Goal: Answer question/provide support: Share knowledge or assist other users

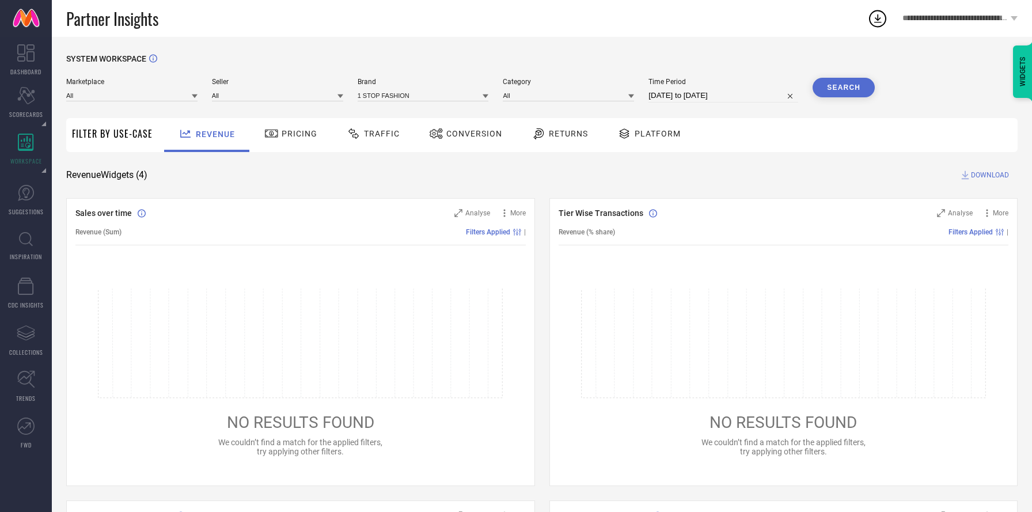
click at [999, 17] on span "**********" at bounding box center [954, 19] width 105 height 10
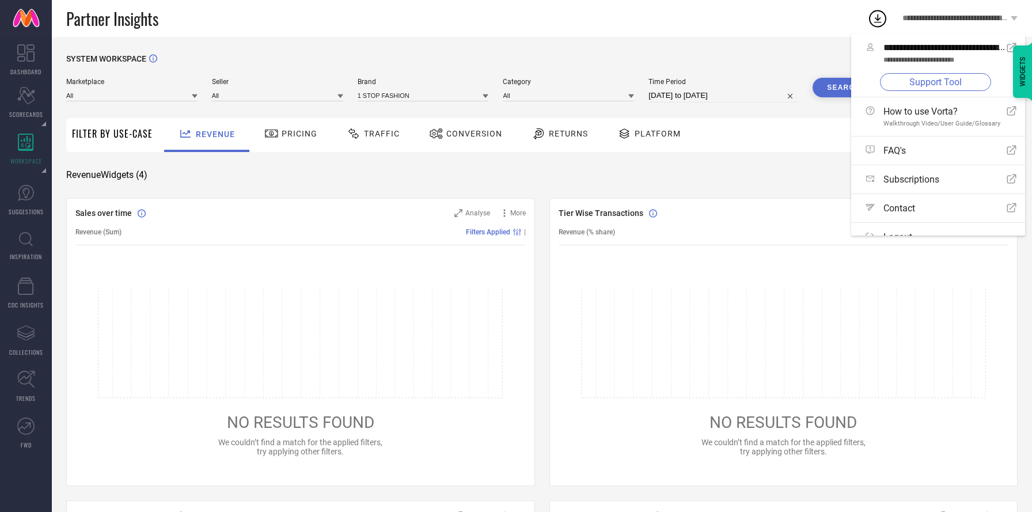
click at [949, 75] on link "Support Tool" at bounding box center [935, 82] width 111 height 18
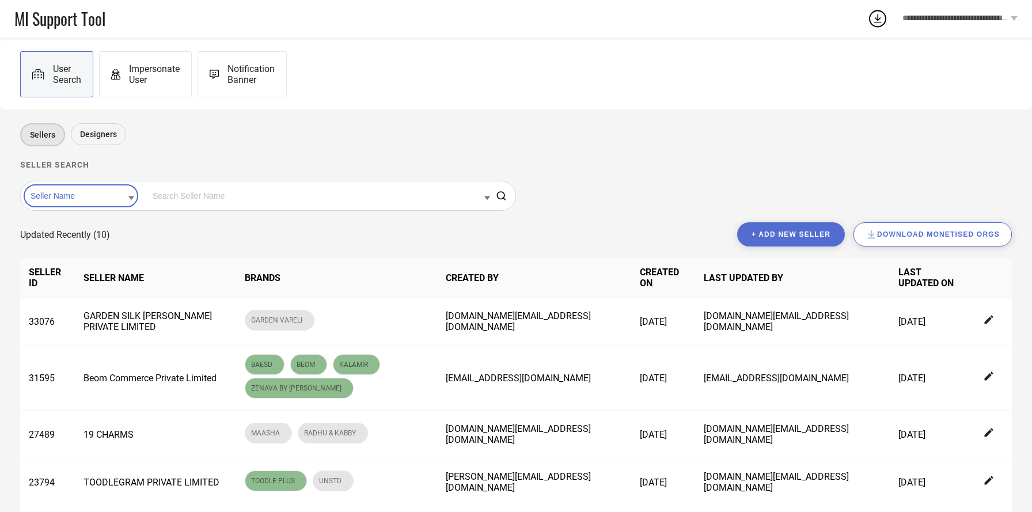
click at [150, 195] on input at bounding box center [320, 195] width 340 height 15
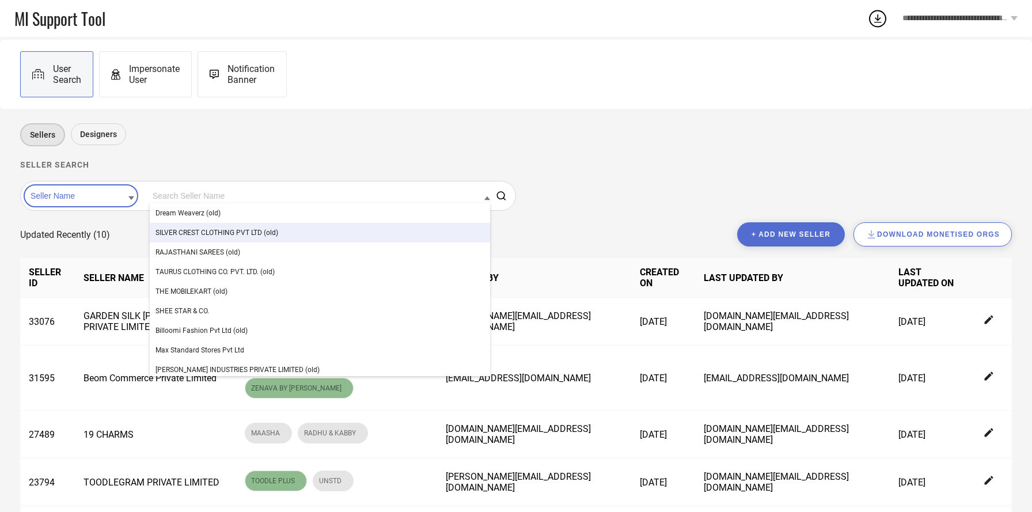
paste input "Redwood International"
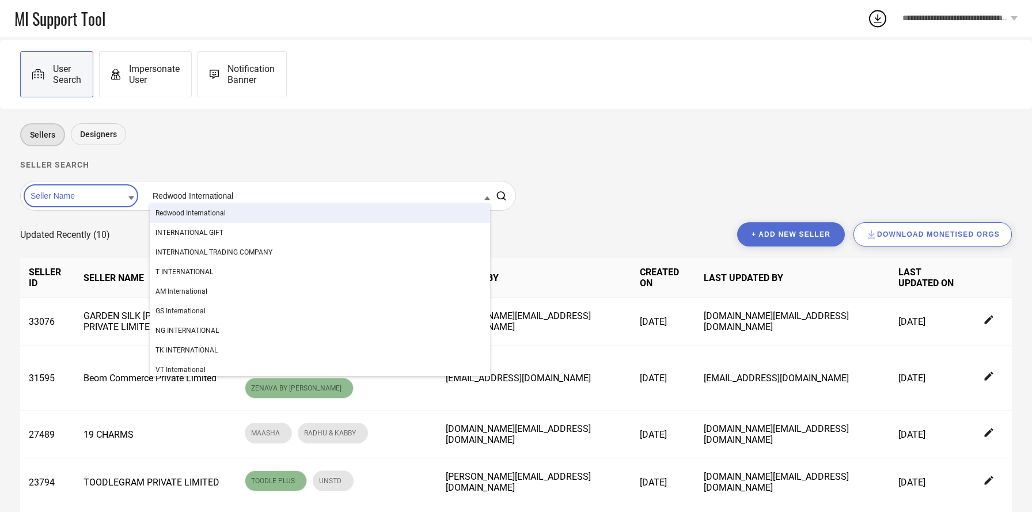
type input "Redwood International"
click at [192, 212] on span "Redwood International" at bounding box center [190, 213] width 70 height 8
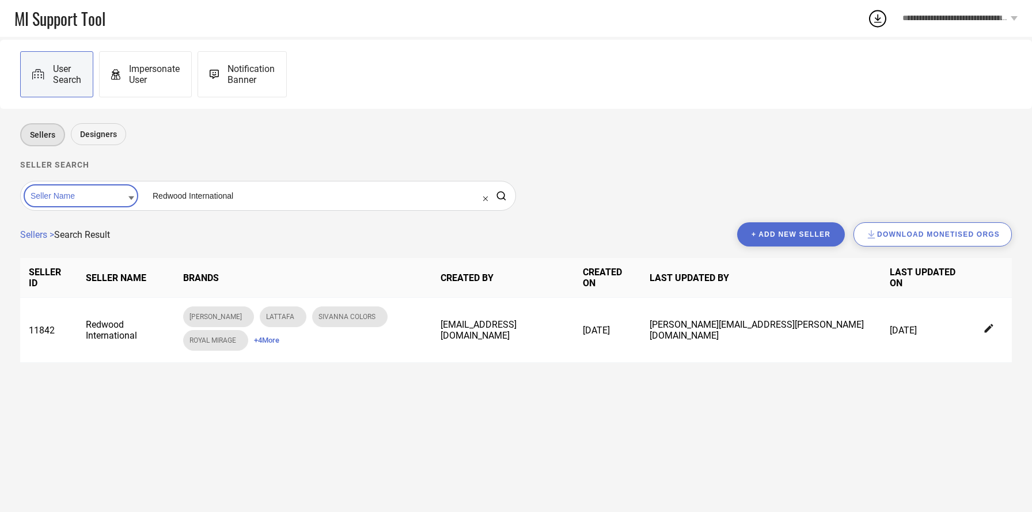
click at [157, 83] on span "Impersonate User" at bounding box center [154, 74] width 51 height 22
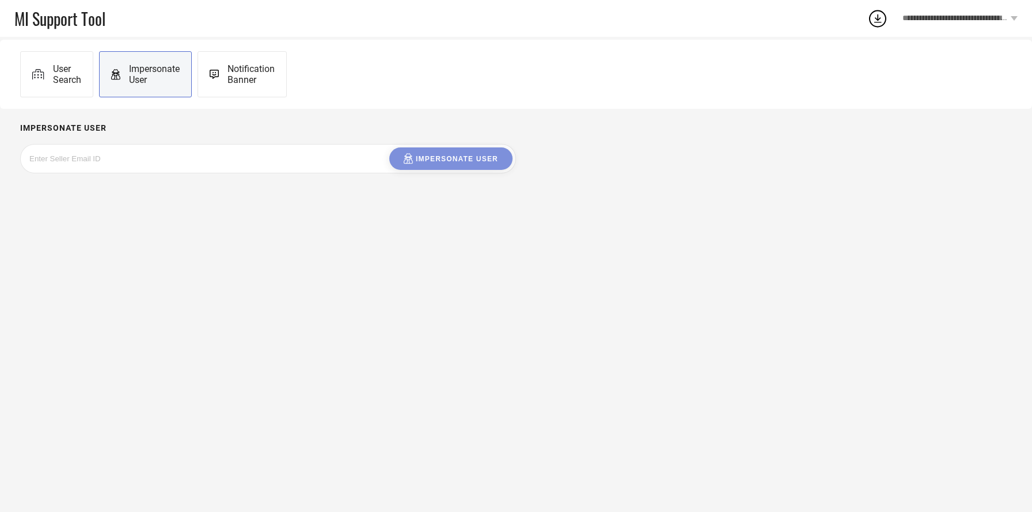
click at [157, 163] on input at bounding box center [115, 158] width 173 height 13
paste input "onlineredwood87@gmail.com"
type input "onlineredwood87@gmail.com"
click at [443, 160] on div "onlineredwood87@gmail.com Please enter a valid email-id Impersonate User" at bounding box center [268, 158] width 489 height 22
click at [77, 81] on span "User Search" at bounding box center [67, 74] width 28 height 22
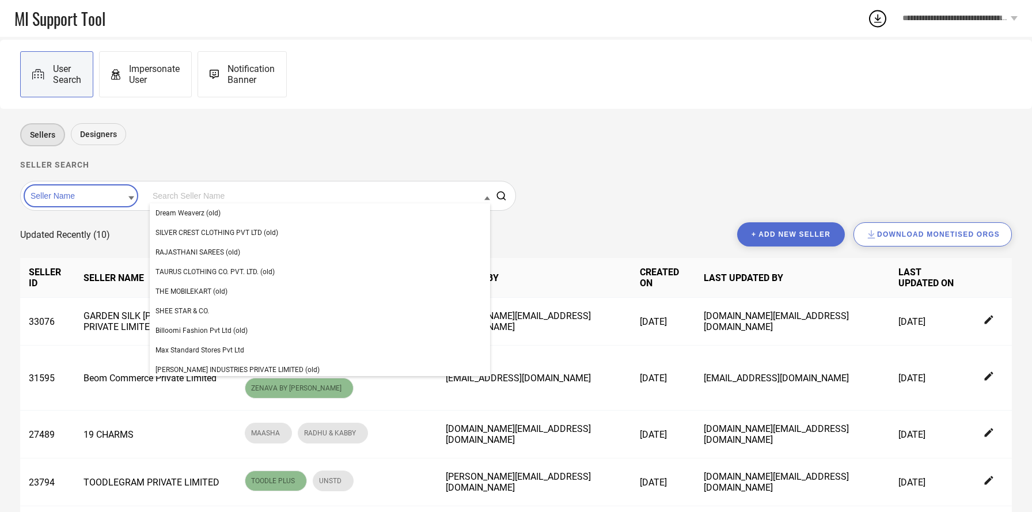
click at [224, 191] on input at bounding box center [320, 195] width 340 height 15
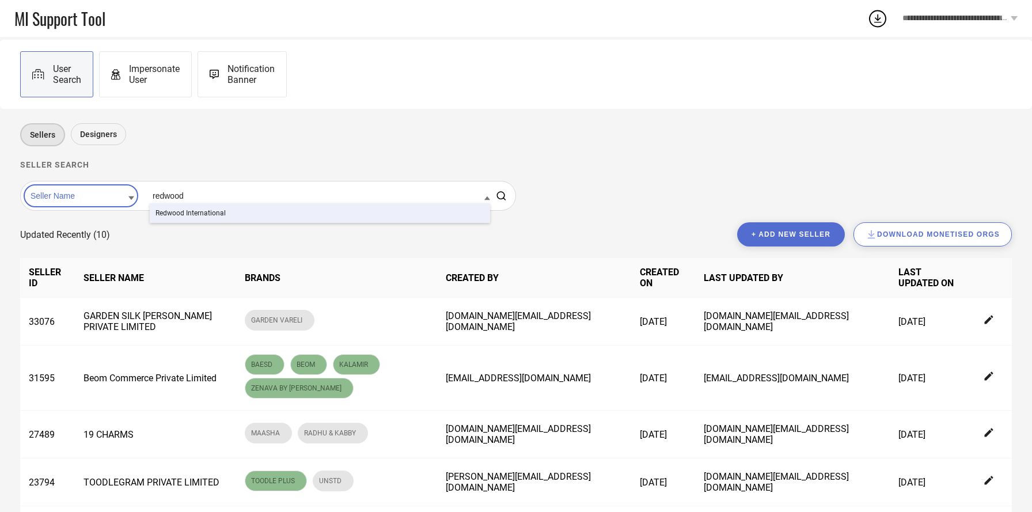
type input "redwood"
click at [229, 212] on div "Redwood International" at bounding box center [320, 213] width 340 height 20
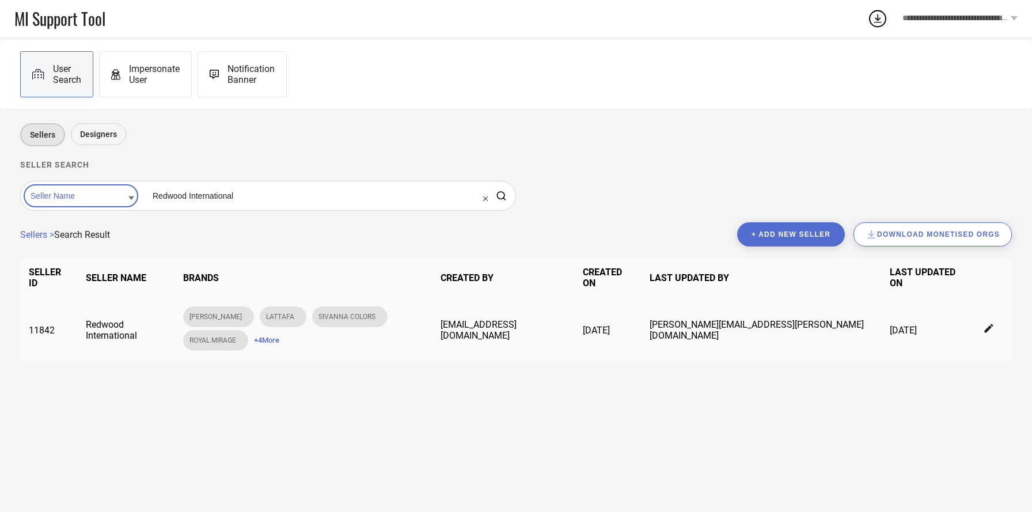
click at [279, 336] on span "+ 4 More" at bounding box center [266, 340] width 25 height 9
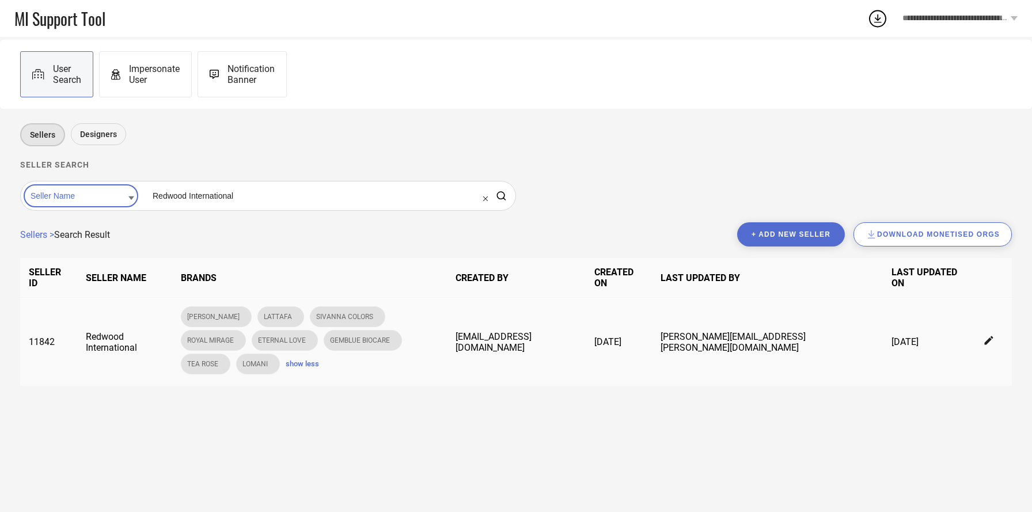
click at [990, 336] on icon at bounding box center [988, 340] width 9 height 9
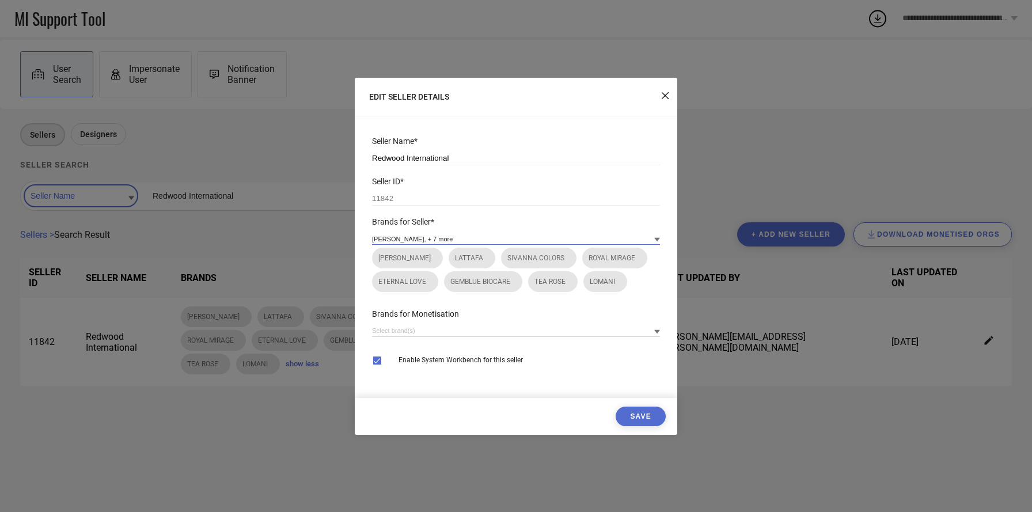
click at [583, 242] on input at bounding box center [516, 239] width 288 height 12
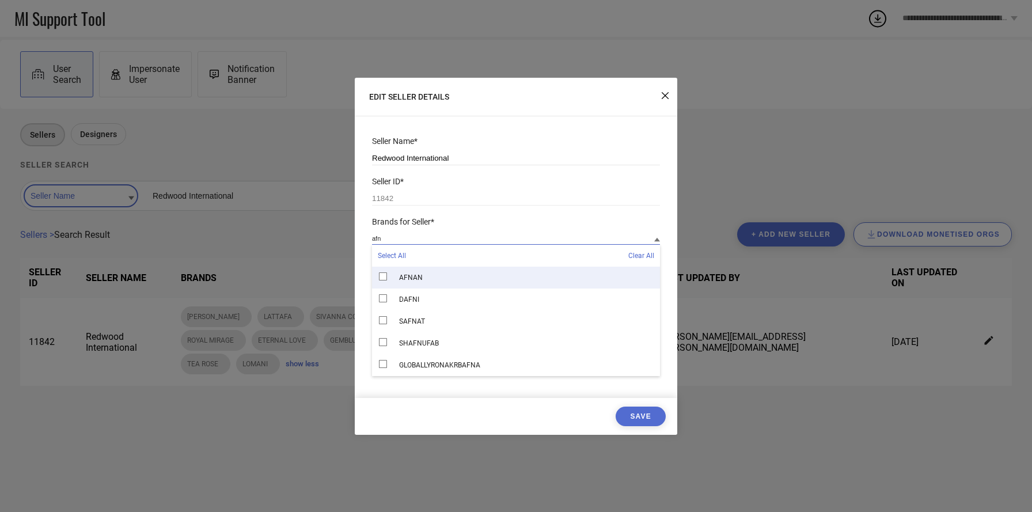
type input "afn"
click at [466, 275] on div "AFNAN" at bounding box center [516, 278] width 288 height 22
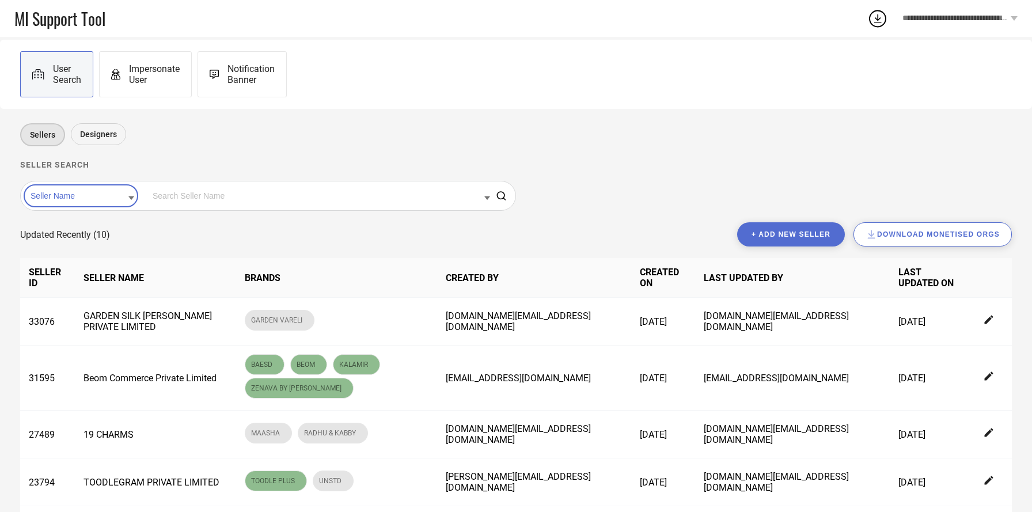
click at [179, 190] on input at bounding box center [320, 195] width 340 height 15
type input "redwoo"
click at [195, 208] on div "Redwood International" at bounding box center [320, 213] width 340 height 20
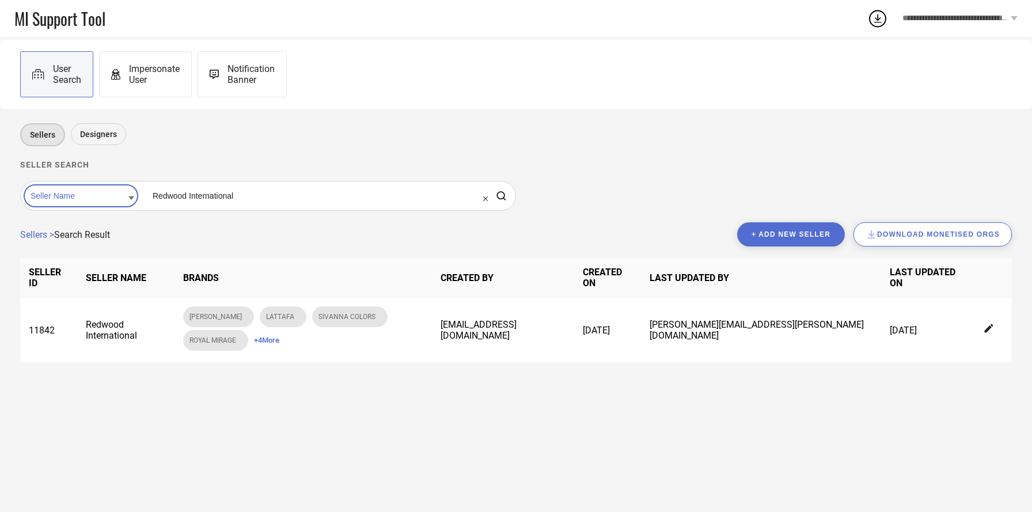
click at [973, 18] on span "**********" at bounding box center [954, 19] width 105 height 10
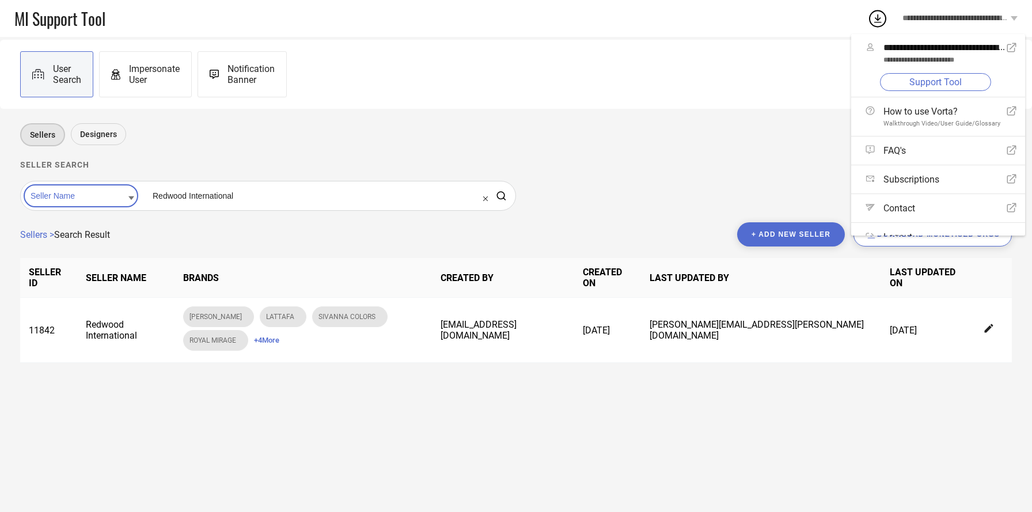
click at [608, 162] on h1 "Seller search" at bounding box center [516, 164] width 992 height 9
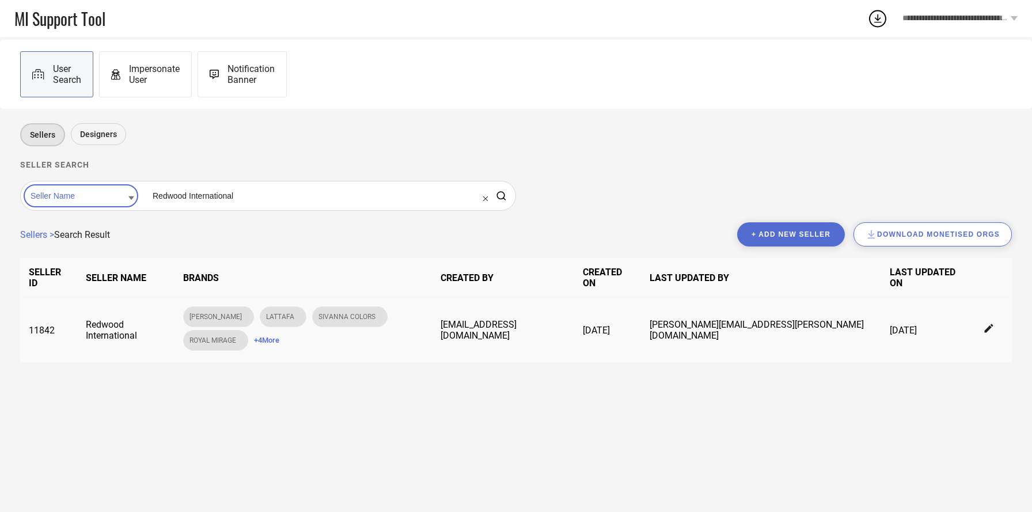
click at [279, 336] on span "+ 4 More" at bounding box center [266, 340] width 25 height 9
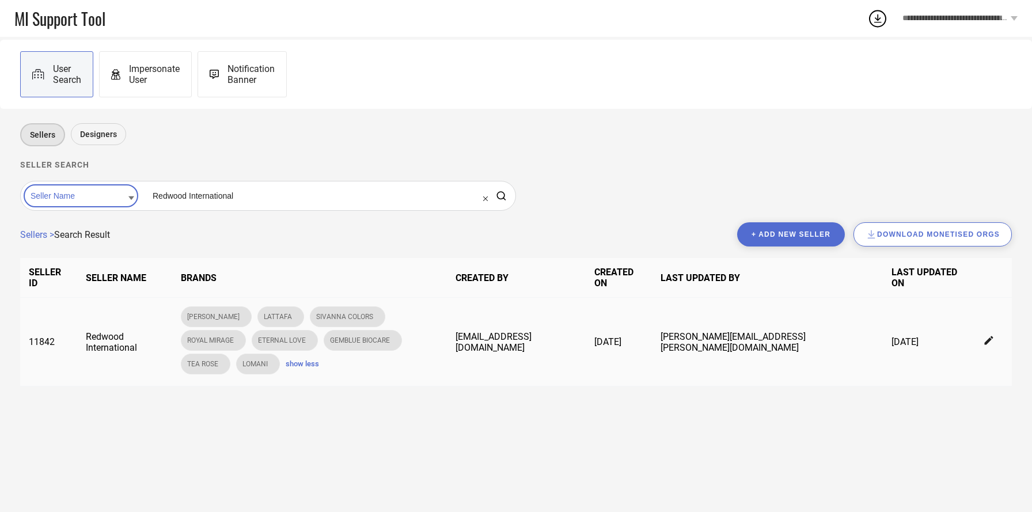
click at [986, 336] on icon at bounding box center [988, 340] width 9 height 9
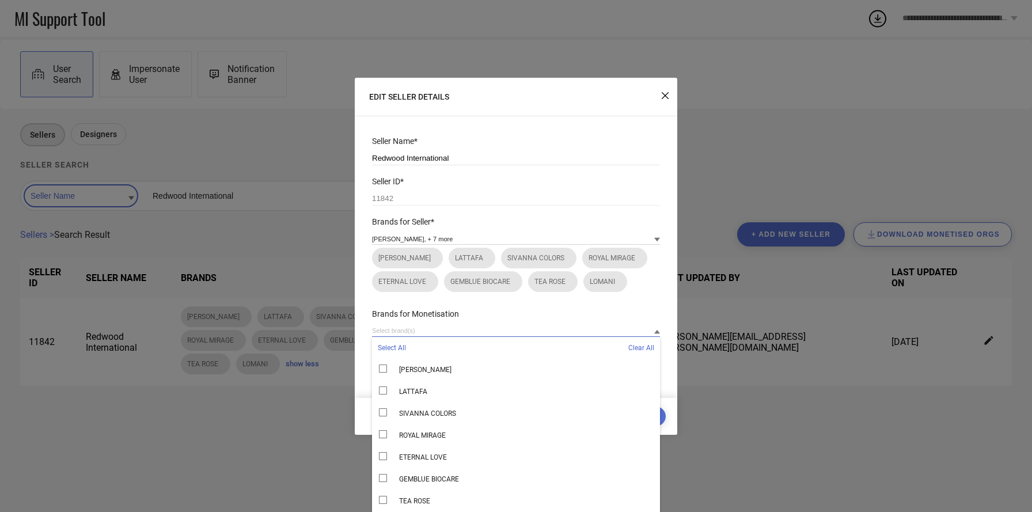
click at [499, 329] on input at bounding box center [516, 331] width 288 height 12
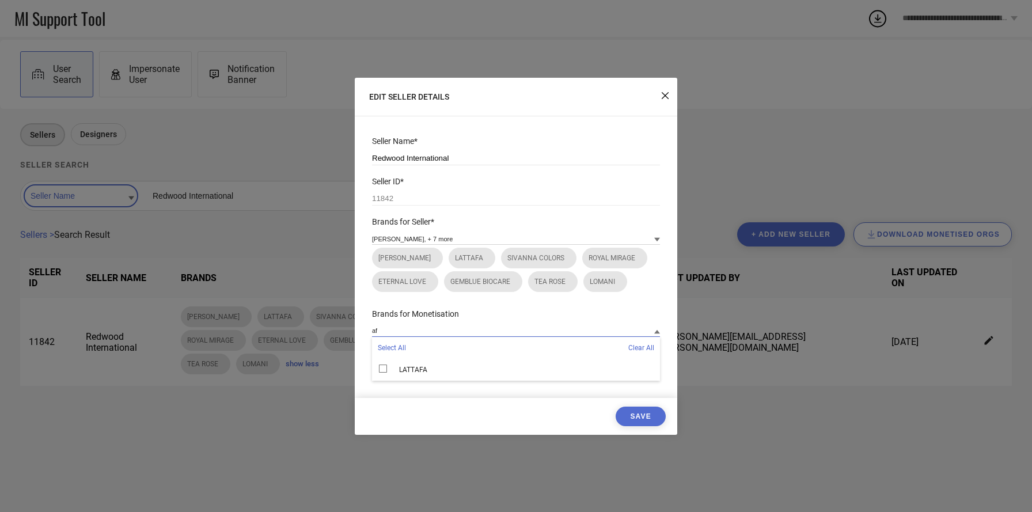
type input "a"
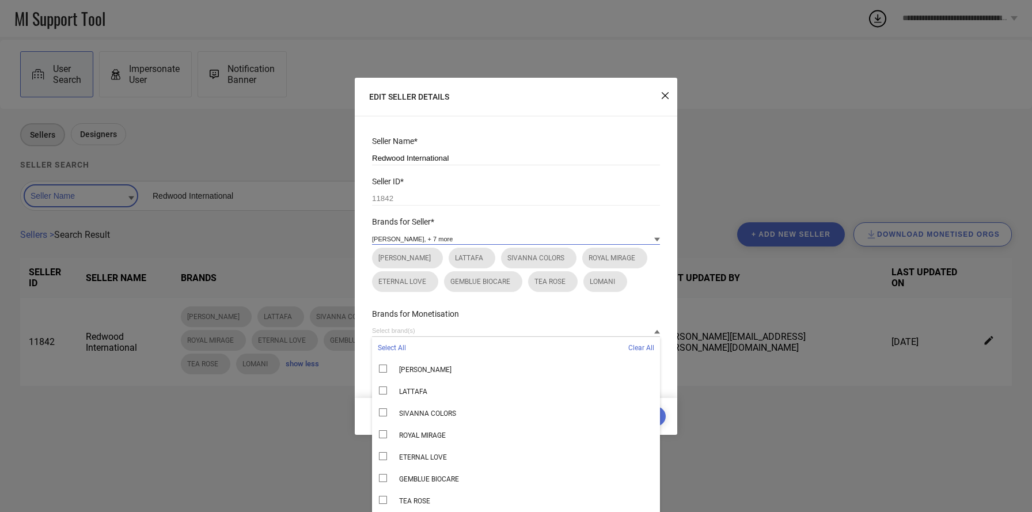
click at [464, 237] on input at bounding box center [516, 239] width 288 height 12
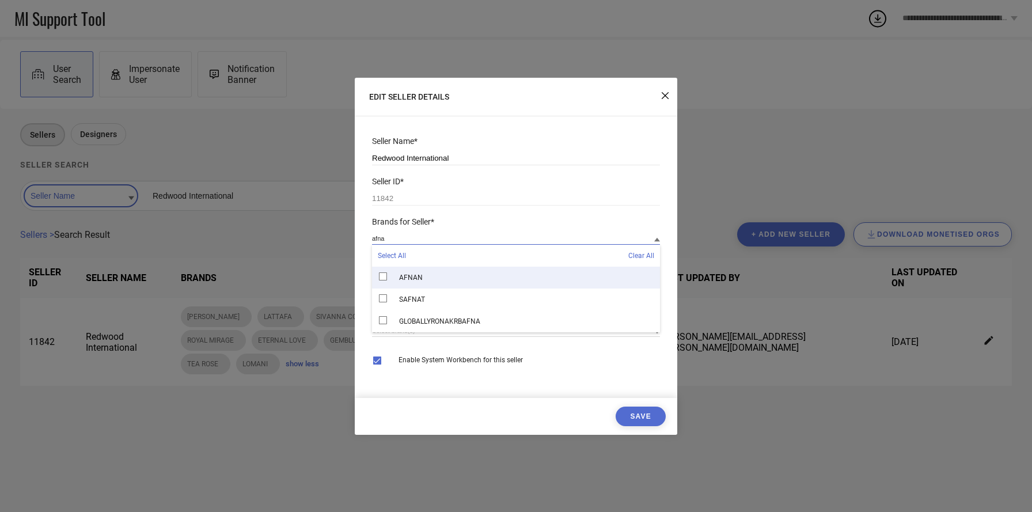
type input "afna"
click at [453, 271] on div "AFNAN" at bounding box center [516, 278] width 288 height 22
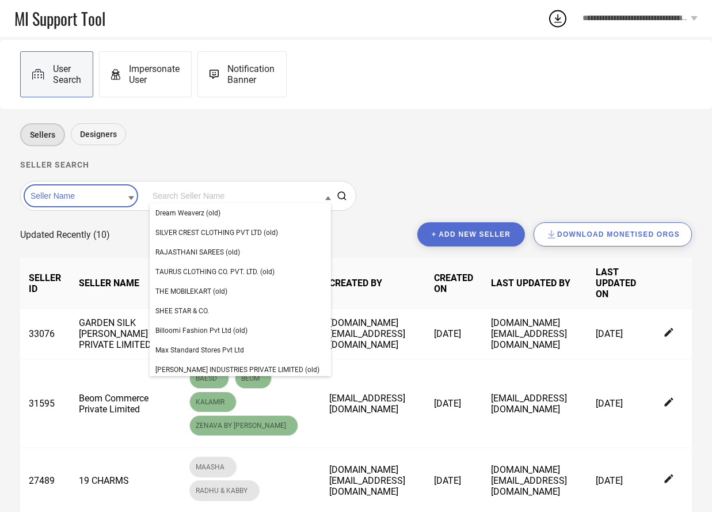
click at [197, 191] on input at bounding box center [240, 195] width 181 height 15
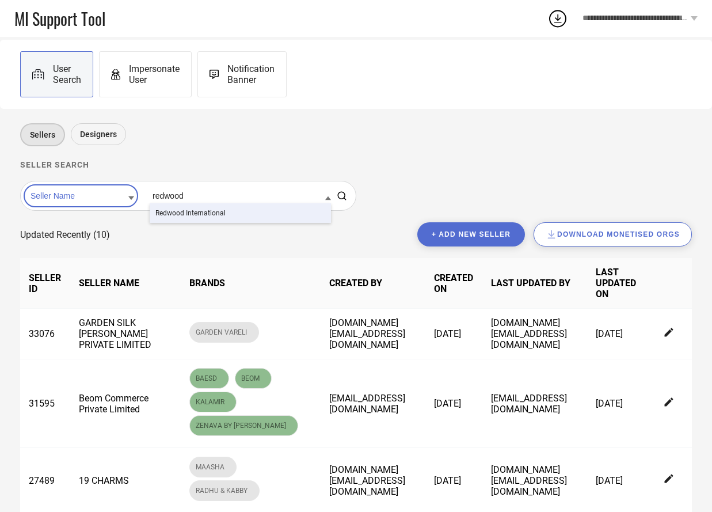
type input "redwood"
click at [211, 215] on div "Redwood International" at bounding box center [240, 213] width 181 height 20
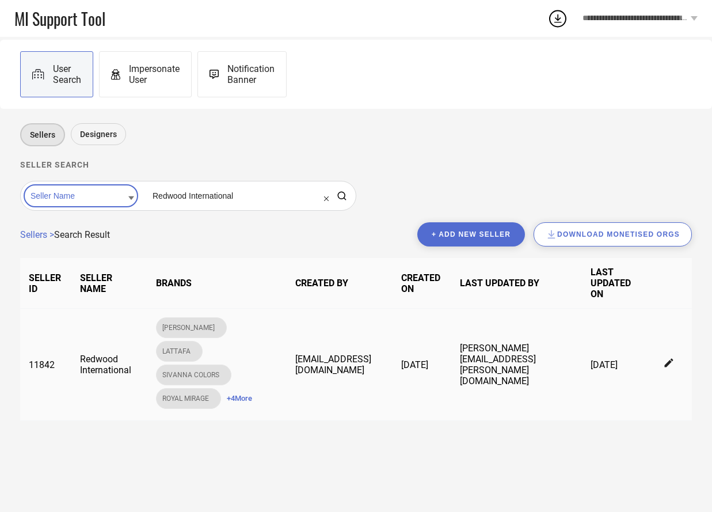
click at [227, 403] on span "+ 4 More" at bounding box center [239, 398] width 25 height 9
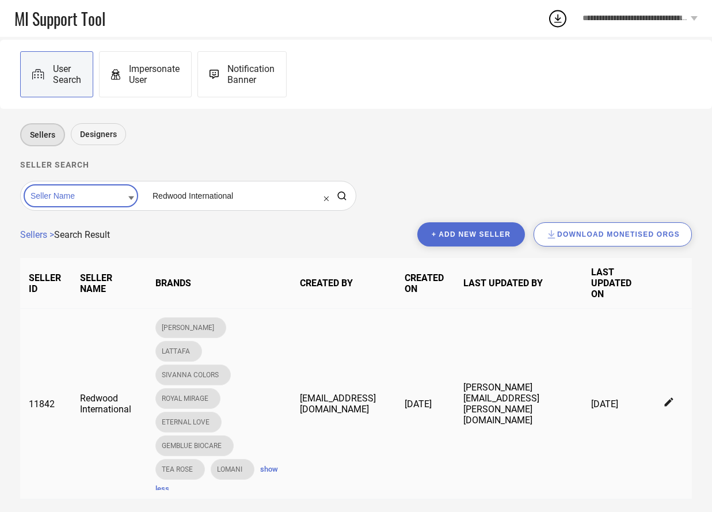
click at [675, 404] on td at bounding box center [669, 404] width 45 height 191
click at [665, 403] on icon at bounding box center [670, 402] width 10 height 10
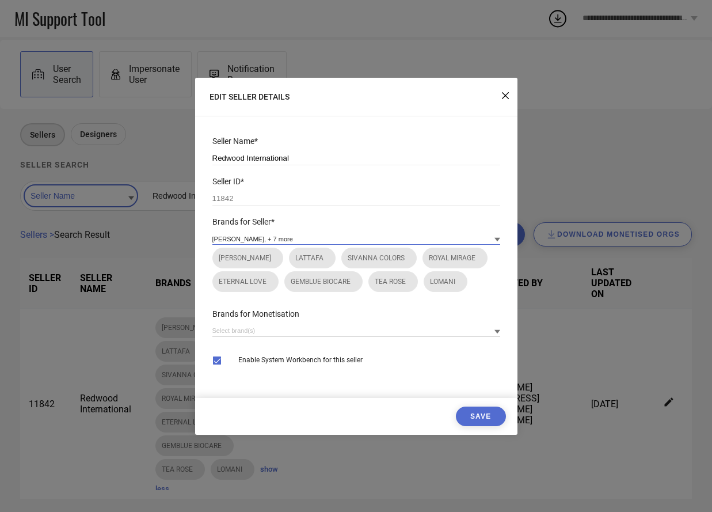
click at [346, 243] on input at bounding box center [356, 239] width 288 height 12
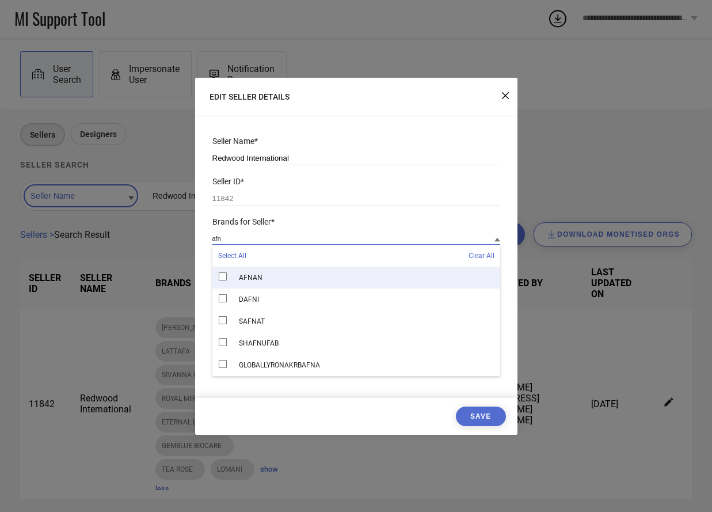
type input "afn"
click at [306, 271] on div "AFNAN" at bounding box center [356, 278] width 288 height 22
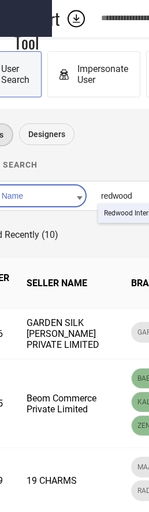
type input "redwood"
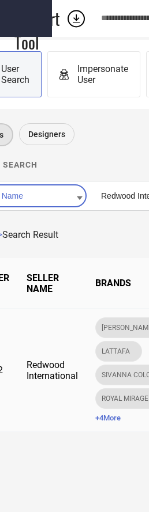
click at [107, 420] on span "+ 4 More" at bounding box center [107, 417] width 25 height 9
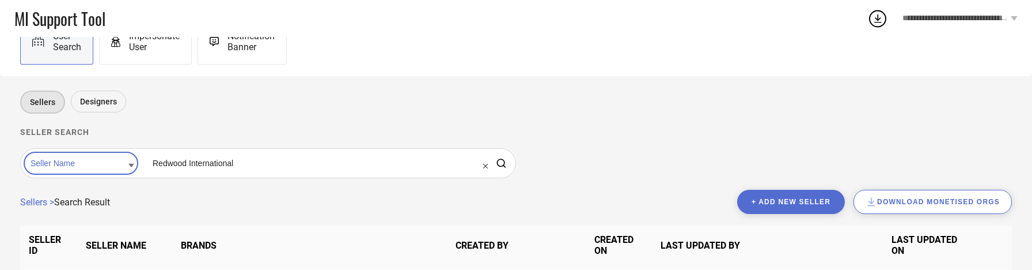
scroll to position [103, 0]
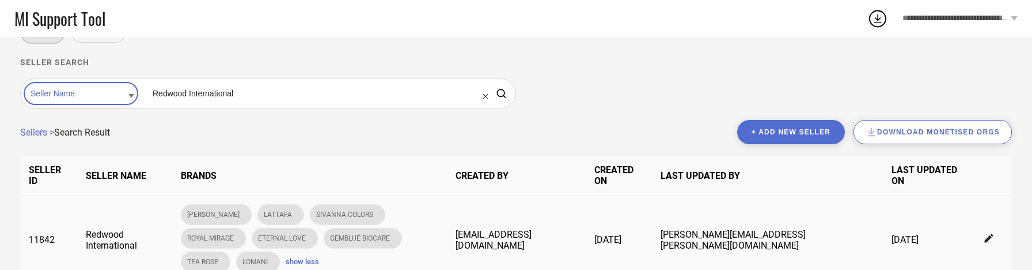
click at [148, 218] on td at bounding box center [989, 239] width 45 height 89
click at [148, 233] on icon at bounding box center [989, 238] width 10 height 10
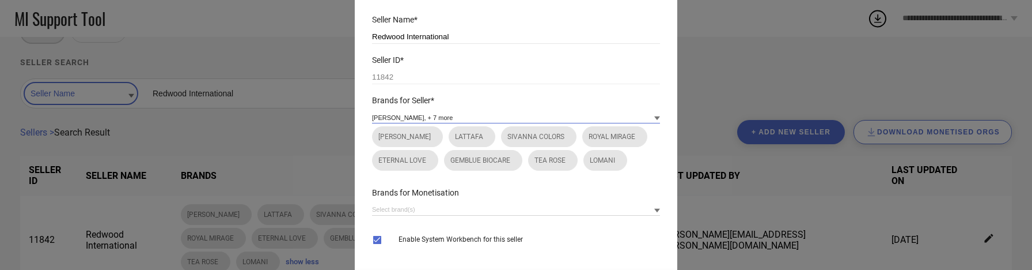
click at [148, 119] on input at bounding box center [516, 117] width 288 height 12
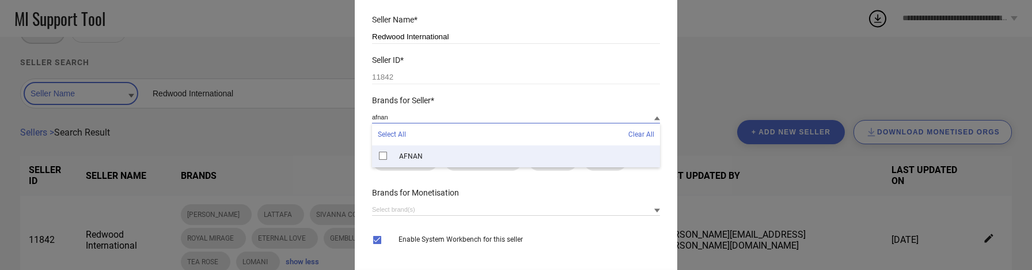
type input "afnan"
click at [148, 154] on div "AFNAN" at bounding box center [516, 156] width 288 height 22
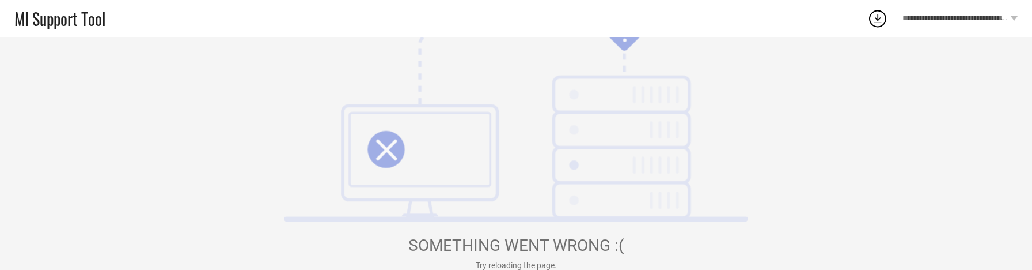
scroll to position [16, 0]
